Goal: Transaction & Acquisition: Purchase product/service

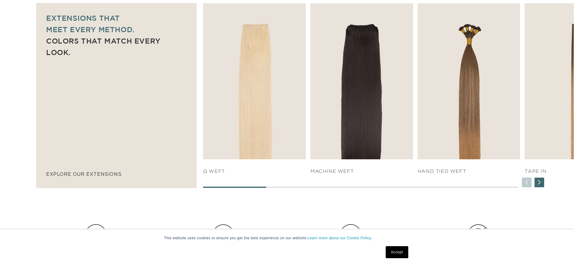
click at [540, 183] on div "Next slide" at bounding box center [539, 183] width 10 height 10
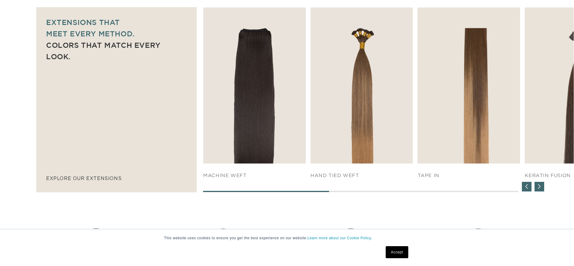
scroll to position [415, 0]
click at [541, 189] on div "Next slide" at bounding box center [539, 187] width 10 height 10
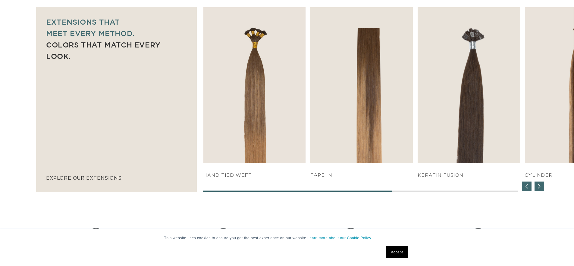
click at [541, 189] on div "Next slide" at bounding box center [539, 187] width 10 height 10
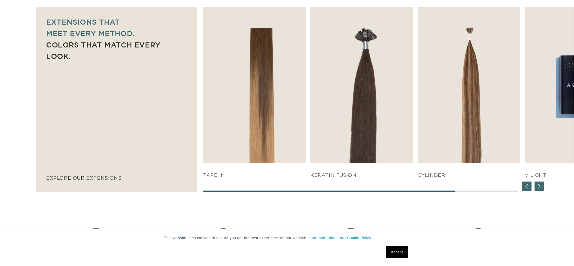
click at [541, 189] on div "Next slide" at bounding box center [539, 187] width 10 height 10
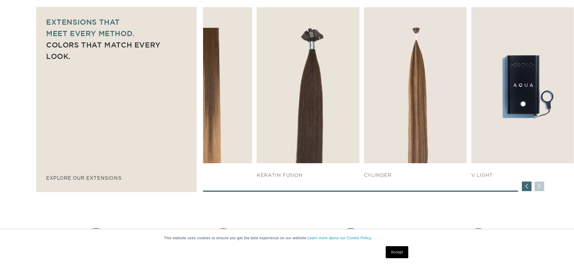
scroll to position [0, 0]
click at [526, 185] on div "Previous slide" at bounding box center [527, 187] width 10 height 10
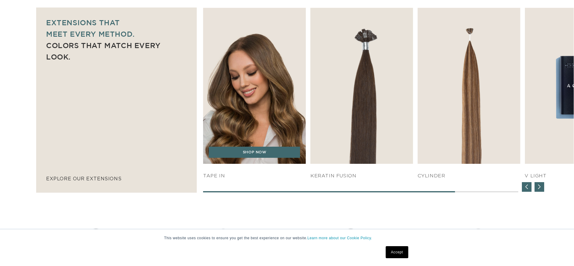
click at [242, 119] on img "4 / 7" at bounding box center [255, 86] width 108 height 164
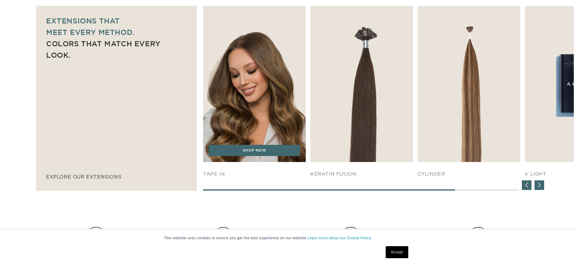
scroll to position [0, 1083]
click at [265, 153] on link "SHOP NOW" at bounding box center [254, 150] width 91 height 11
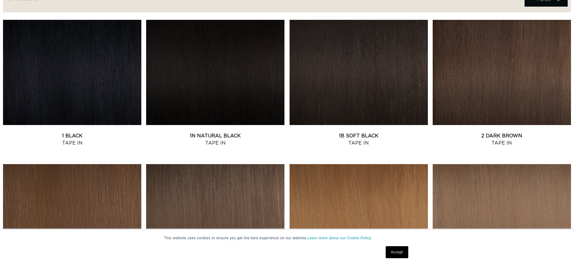
scroll to position [0, 1083]
click at [511, 132] on link "2 Dark Brown Tape In" at bounding box center [501, 139] width 138 height 14
